Goal: Find contact information: Find contact information

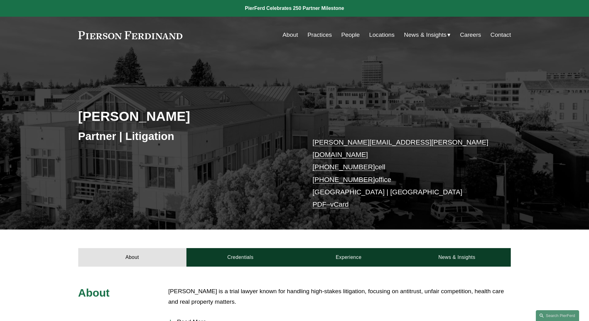
click at [345, 36] on link "People" at bounding box center [350, 35] width 19 height 12
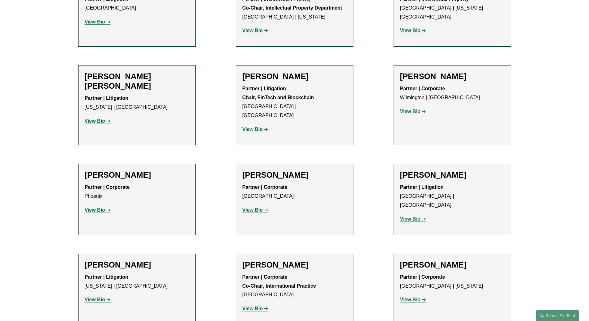
scroll to position [4021, 0]
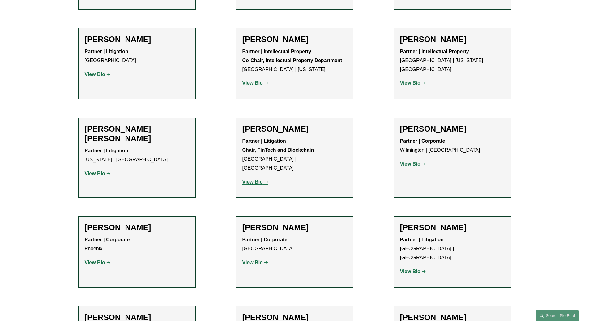
click at [413, 269] on strong "View Bio" at bounding box center [410, 271] width 20 height 5
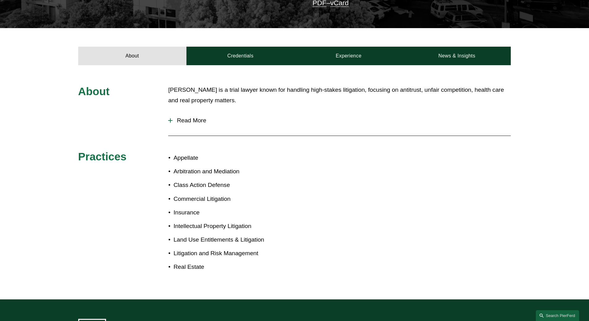
scroll to position [217, 0]
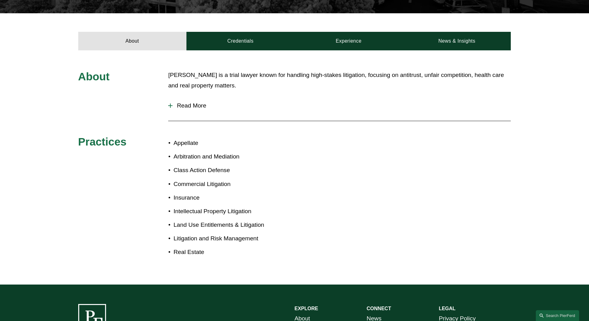
click at [194, 102] on span "Read More" at bounding box center [342, 105] width 338 height 7
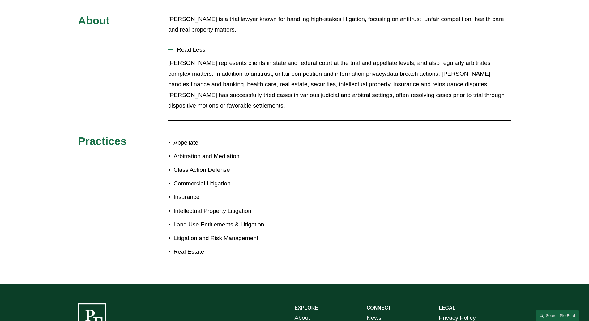
scroll to position [203, 0]
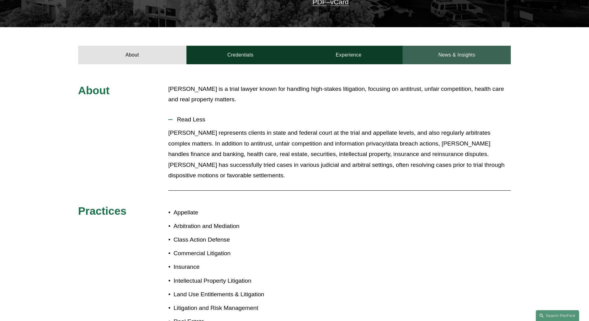
click at [464, 46] on link "News & Insights" at bounding box center [457, 55] width 108 height 19
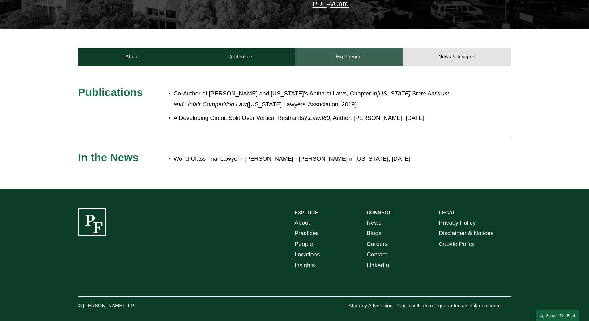
click at [354, 48] on link "Experience" at bounding box center [349, 57] width 108 height 19
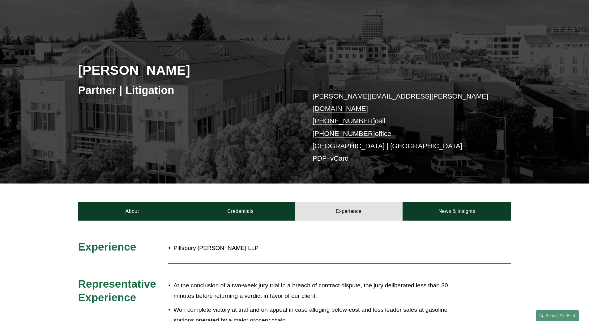
scroll to position [0, 0]
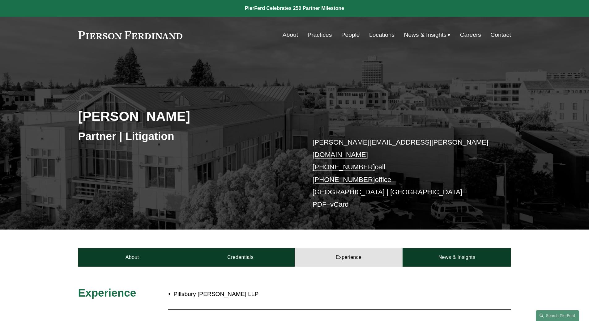
click at [379, 36] on link "Locations" at bounding box center [381, 35] width 25 height 12
click at [348, 33] on link "People" at bounding box center [350, 35] width 19 height 12
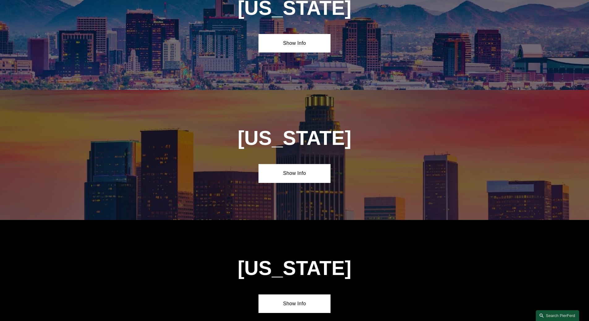
scroll to position [340, 0]
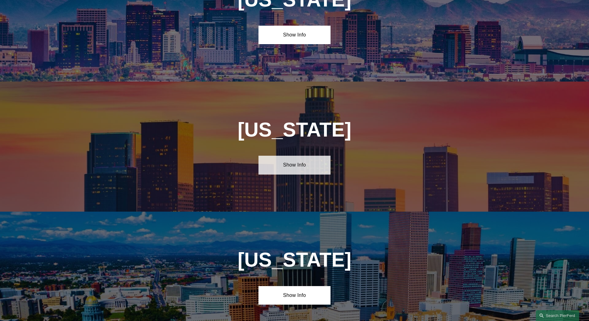
click at [299, 164] on link "Show Info" at bounding box center [295, 165] width 72 height 19
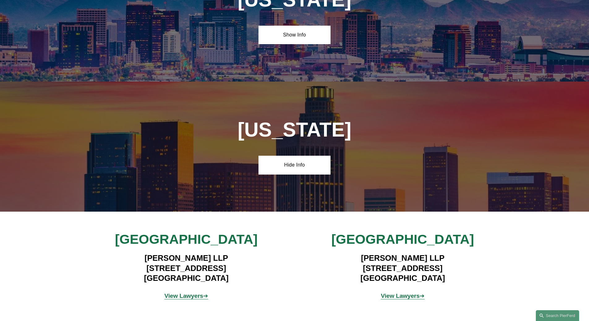
click at [405, 266] on h4 "Pierson Ferdinand LLP 2100 Geng Road, Suite 210 Palo Alto, CA 94303" at bounding box center [403, 268] width 180 height 30
drag, startPoint x: 353, startPoint y: 269, endPoint x: 452, endPoint y: 270, distance: 99.3
click at [452, 270] on h4 "Pierson Ferdinand LLP 2100 Geng Road, Suite 210 Palo Alto, CA 94303" at bounding box center [403, 268] width 180 height 30
copy h4 "2100 Geng Road, Suite 210 Palo Alto, CA 94303"
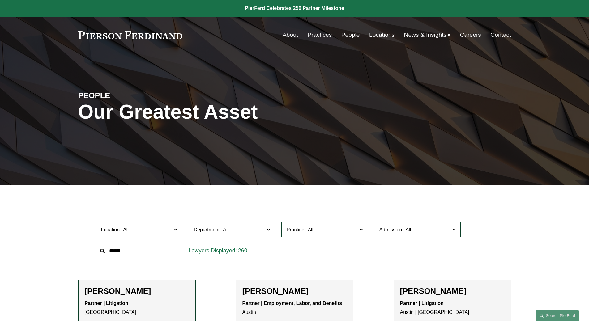
click at [380, 35] on link "Locations" at bounding box center [381, 35] width 25 height 12
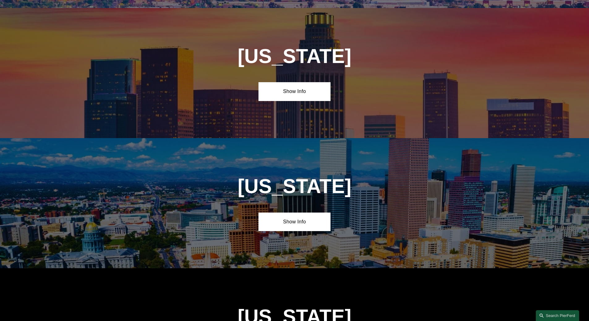
scroll to position [402, 0]
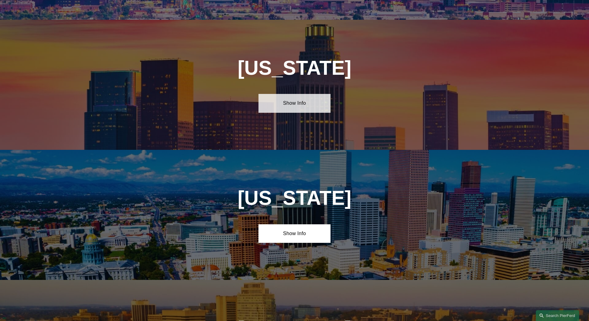
click at [291, 101] on link "Show Info" at bounding box center [295, 103] width 72 height 19
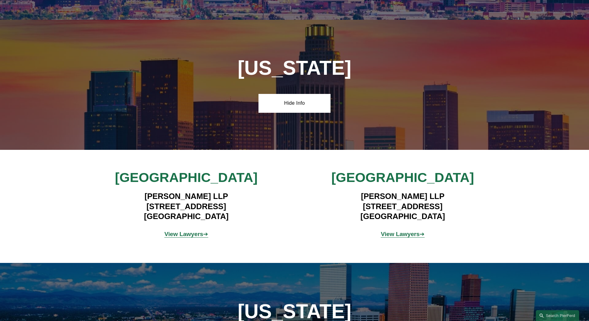
click at [402, 234] on strong "View Lawyers" at bounding box center [400, 234] width 39 height 6
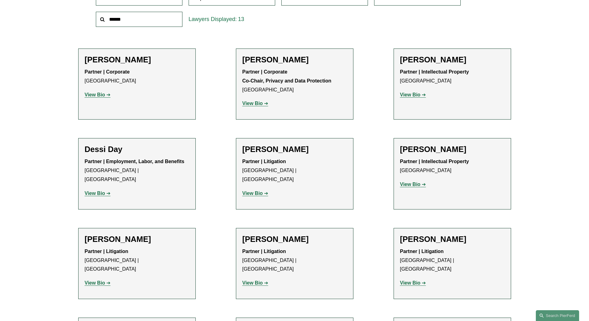
scroll to position [217, 0]
